Goal: Transaction & Acquisition: Purchase product/service

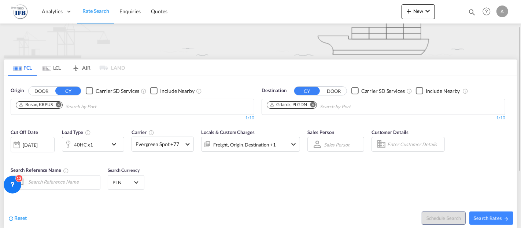
scroll to position [122, 0]
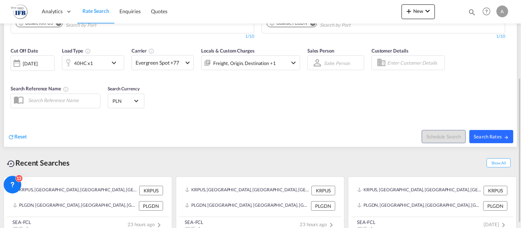
click at [499, 136] on span "Search Rates" at bounding box center [491, 136] width 35 height 6
type input "KRPUS to PLGDN / 19 Aug 2025"
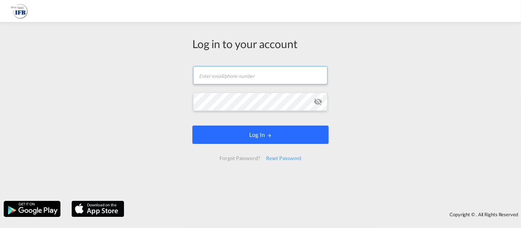
type input "[EMAIL_ADDRESS][DOMAIN_NAME]"
click at [250, 133] on button "Log In" at bounding box center [260, 134] width 136 height 18
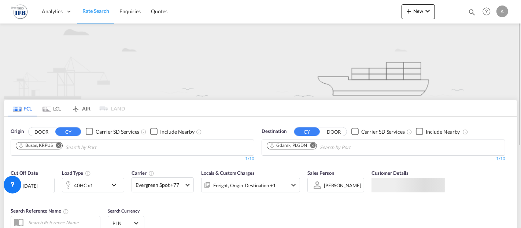
click at [59, 146] on md-icon "Remove" at bounding box center [58, 144] width 5 height 5
click at [49, 147] on body "Analytics Reports Rate Search Enquiries Quotes Analytics Reports" at bounding box center [260, 114] width 521 height 228
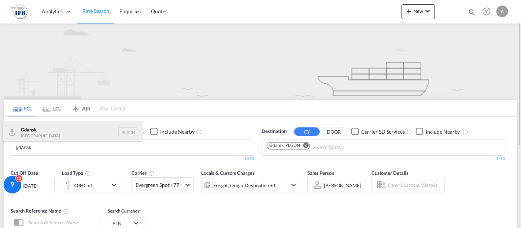
type input "gdansk"
click at [58, 133] on div "Gdansk [GEOGRAPHIC_DATA] PLGDN" at bounding box center [72, 132] width 139 height 22
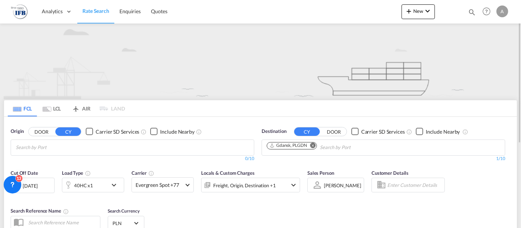
click at [46, 145] on body "Analytics Reports Rate Search Enquiries Quotes Analytics Reports" at bounding box center [260, 114] width 521 height 228
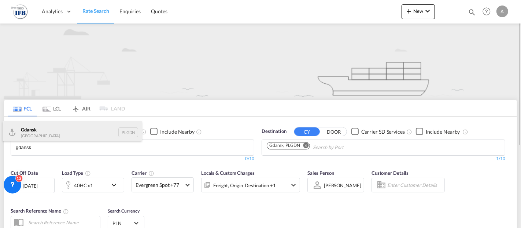
type input "gdansk"
click at [43, 132] on div "Gdansk [GEOGRAPHIC_DATA] PLGDN" at bounding box center [72, 132] width 139 height 22
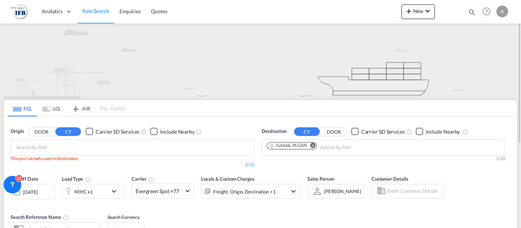
click at [314, 146] on md-icon "Remove" at bounding box center [312, 144] width 5 height 5
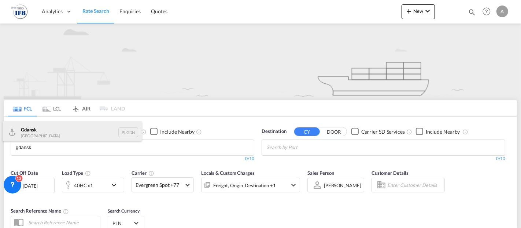
type input "gdansk"
click at [53, 131] on div "Gdansk [GEOGRAPHIC_DATA] PLGDN" at bounding box center [72, 132] width 139 height 22
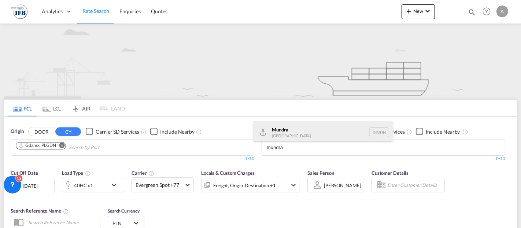
type input "mundra"
click at [309, 132] on div "Mundra [GEOGRAPHIC_DATA] INMUN" at bounding box center [323, 132] width 139 height 22
